Goal: Task Accomplishment & Management: Complete application form

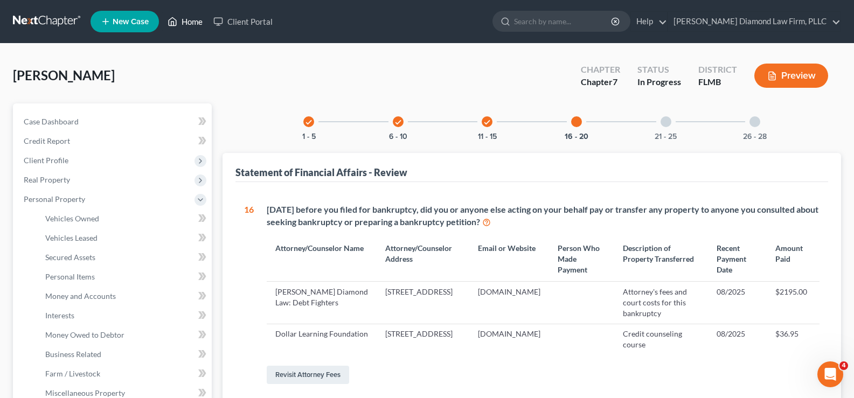
click at [193, 21] on link "Home" at bounding box center [185, 21] width 46 height 19
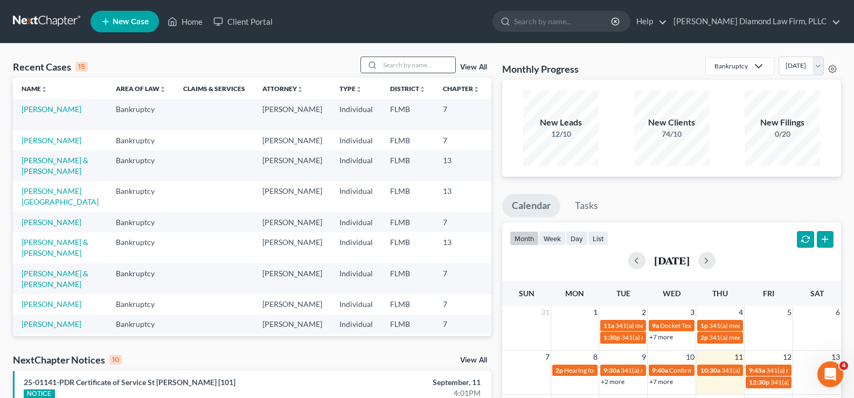
click at [405, 59] on input "search" at bounding box center [417, 65] width 75 height 16
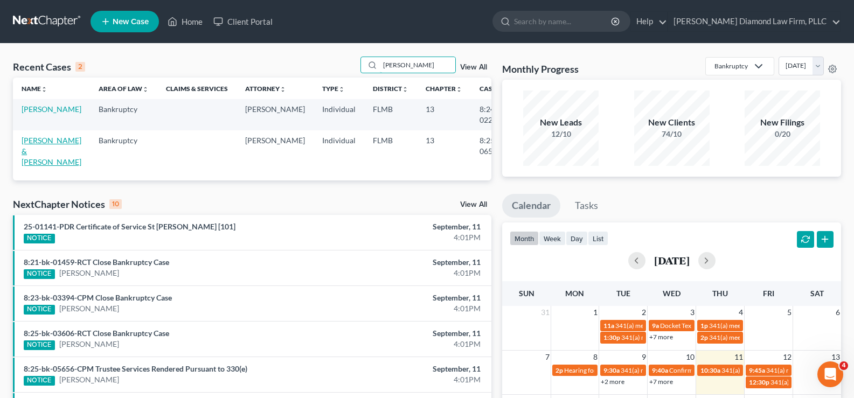
type input "[PERSON_NAME]"
click at [32, 150] on link "[PERSON_NAME] & [PERSON_NAME]" at bounding box center [52, 151] width 60 height 31
select select "5"
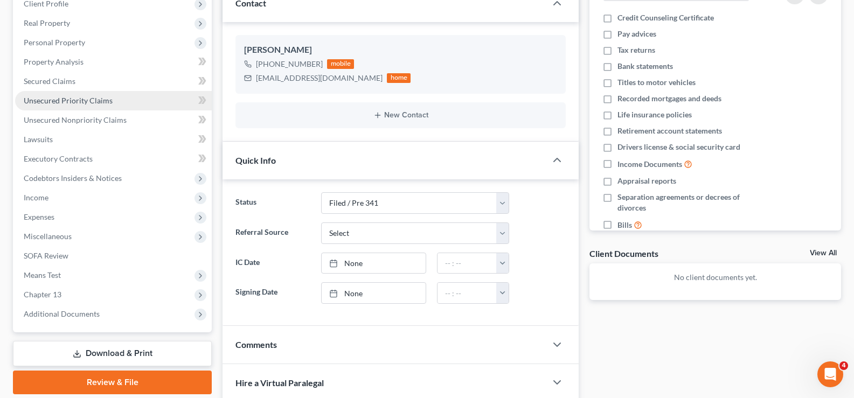
scroll to position [215, 0]
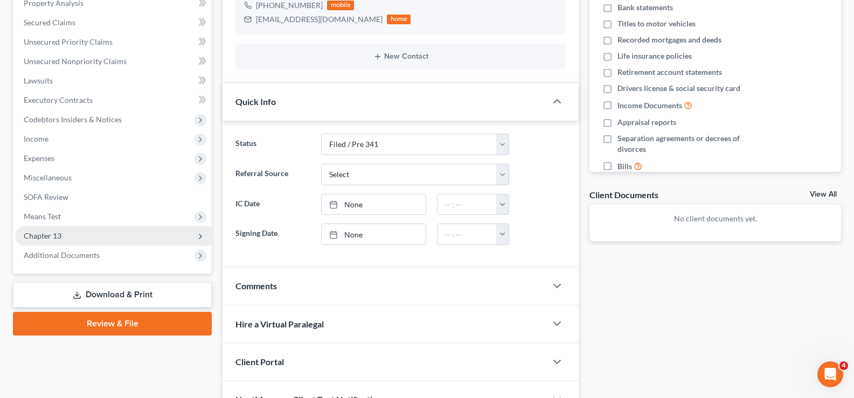
click at [65, 237] on span "Chapter 13" at bounding box center [113, 235] width 197 height 19
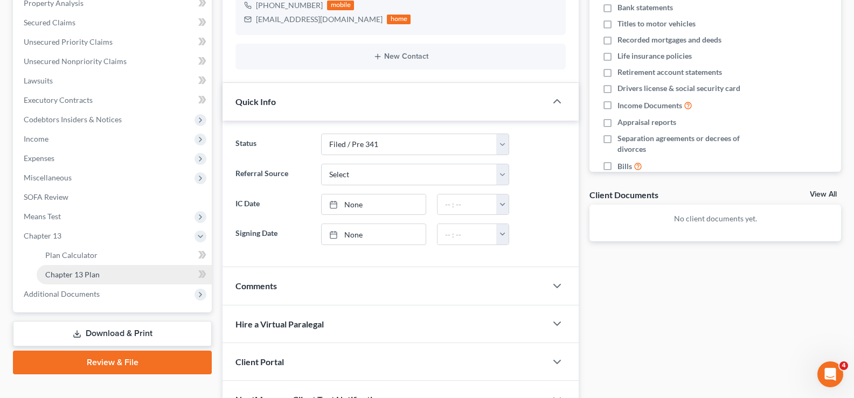
click at [109, 272] on link "Chapter 13 Plan" at bounding box center [124, 274] width 175 height 19
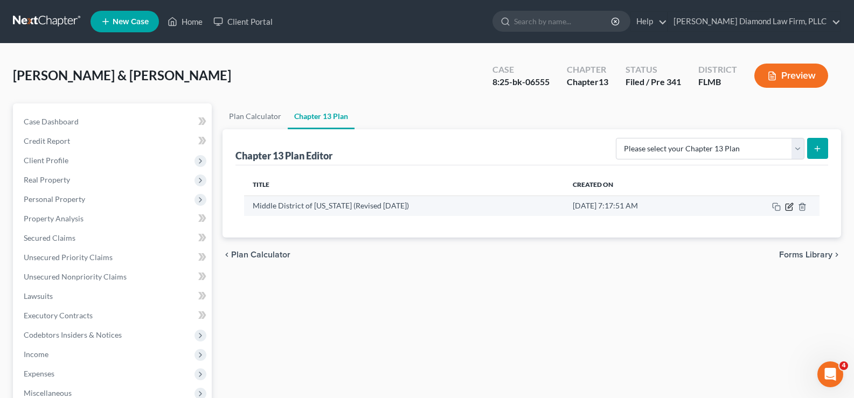
click at [791, 206] on icon "button" at bounding box center [790, 205] width 5 height 5
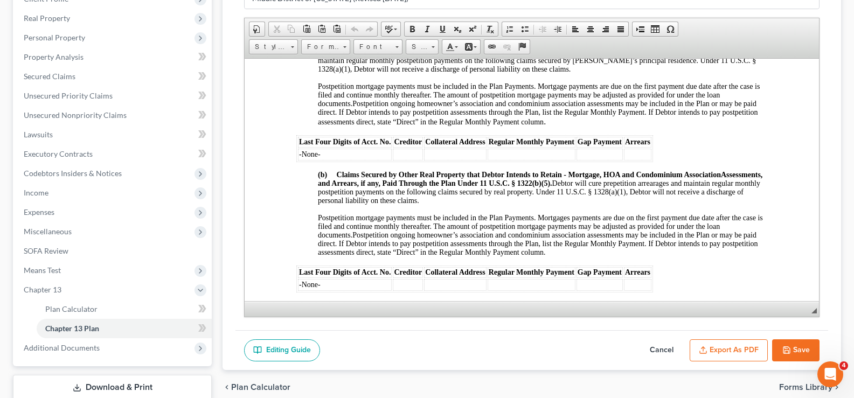
scroll to position [916, 0]
click at [85, 116] on span "Unsecured Nonpriority Claims" at bounding box center [75, 114] width 103 height 9
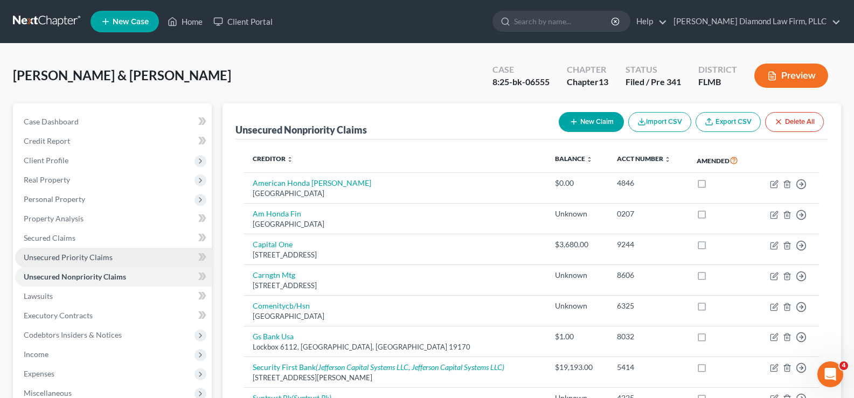
click at [79, 253] on span "Unsecured Priority Claims" at bounding box center [68, 257] width 89 height 9
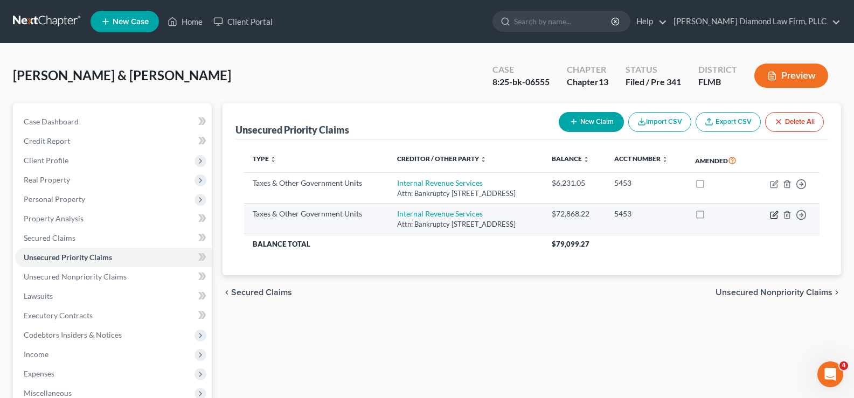
click at [775, 212] on icon "button" at bounding box center [775, 213] width 5 height 5
select select "0"
select select "39"
select select "2"
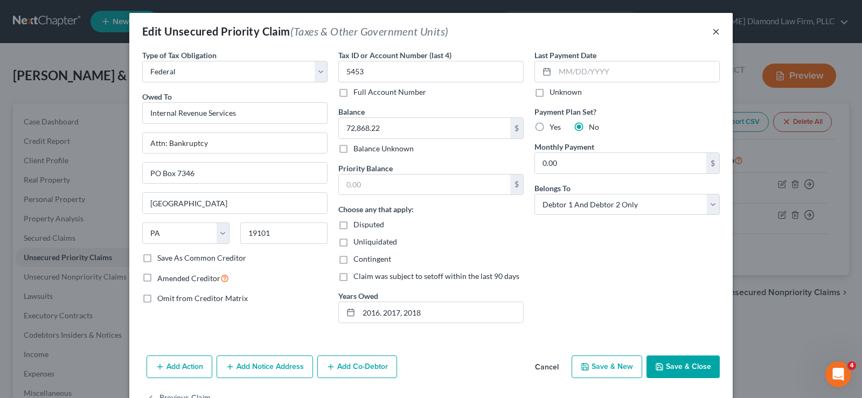
click at [712, 33] on button "×" at bounding box center [716, 31] width 8 height 13
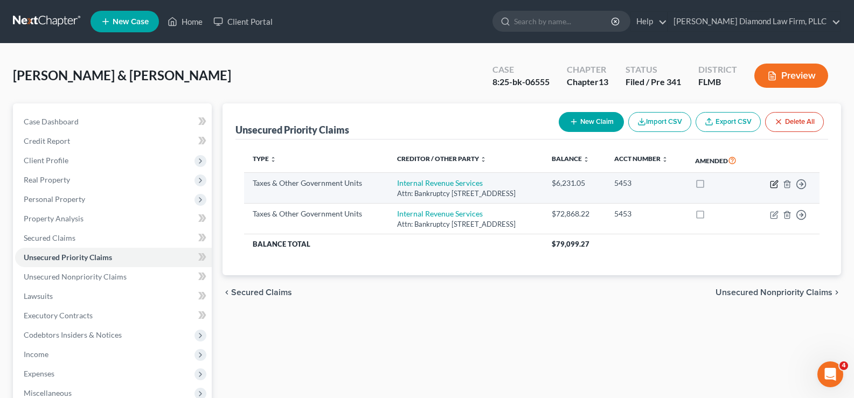
click at [775, 183] on icon "button" at bounding box center [775, 182] width 5 height 5
select select "0"
select select "39"
select select "2"
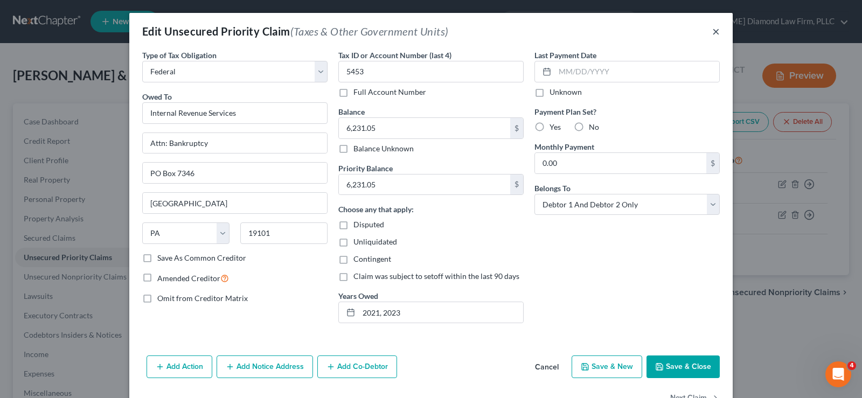
click at [712, 31] on button "×" at bounding box center [716, 31] width 8 height 13
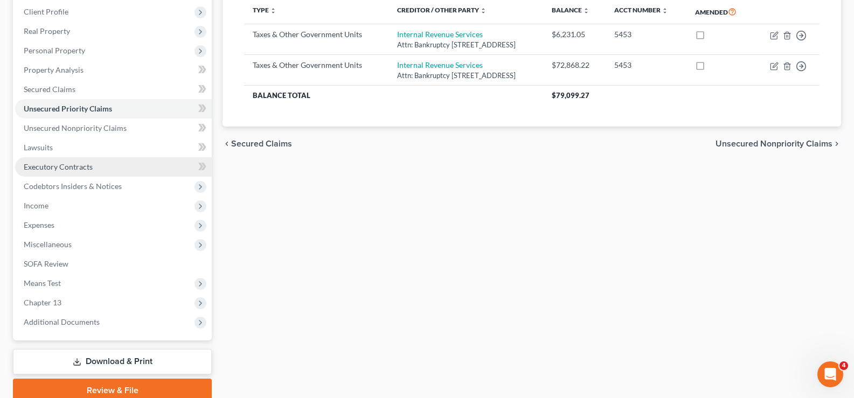
scroll to position [162, 0]
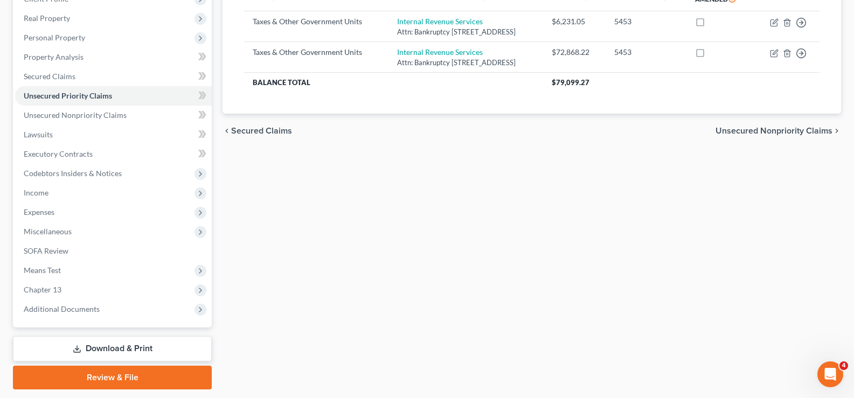
drag, startPoint x: 814, startPoint y: 188, endPoint x: 753, endPoint y: 168, distance: 64.1
click at [814, 188] on div "Unsecured Priority Claims New Claim Import CSV Export CSV Delete All Type expan…" at bounding box center [531, 166] width 629 height 448
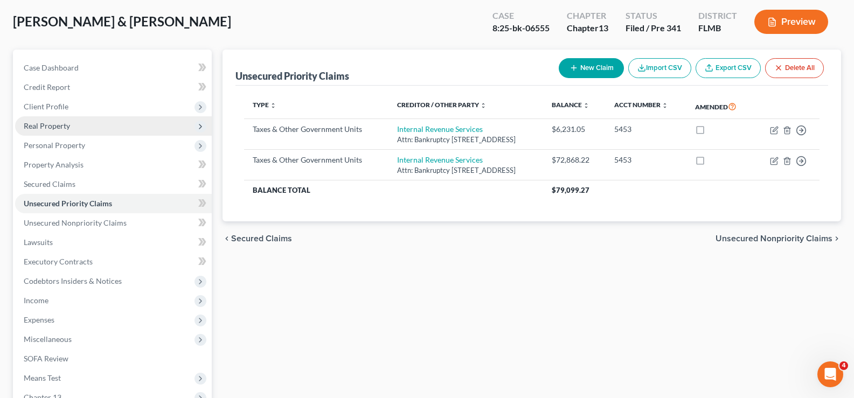
click at [72, 126] on span "Real Property" at bounding box center [113, 125] width 197 height 19
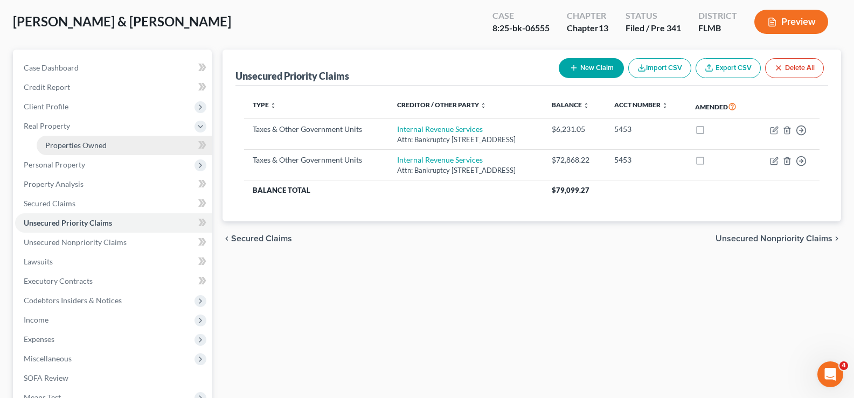
click at [81, 148] on span "Properties Owned" at bounding box center [75, 145] width 61 height 9
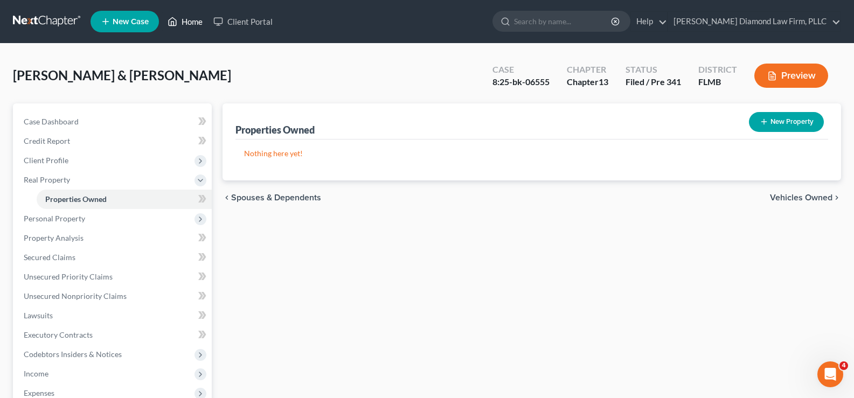
click at [186, 20] on link "Home" at bounding box center [185, 21] width 46 height 19
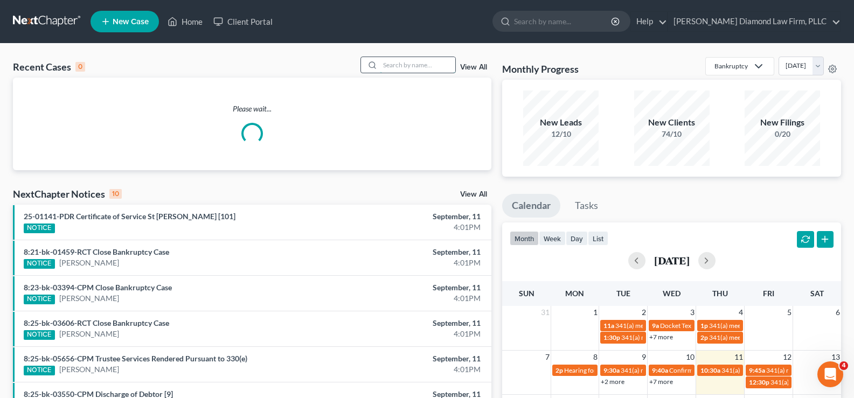
click at [420, 64] on input "search" at bounding box center [417, 65] width 75 height 16
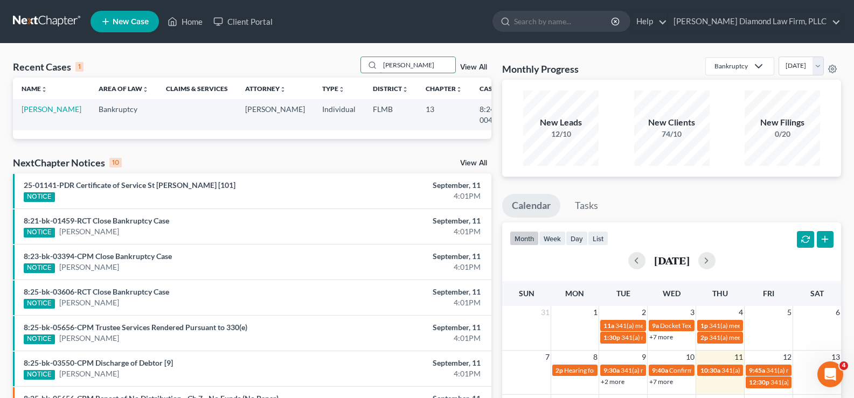
type input "[PERSON_NAME]"
click at [52, 114] on link "[PERSON_NAME]" at bounding box center [52, 109] width 60 height 9
